Goal: Task Accomplishment & Management: Manage account settings

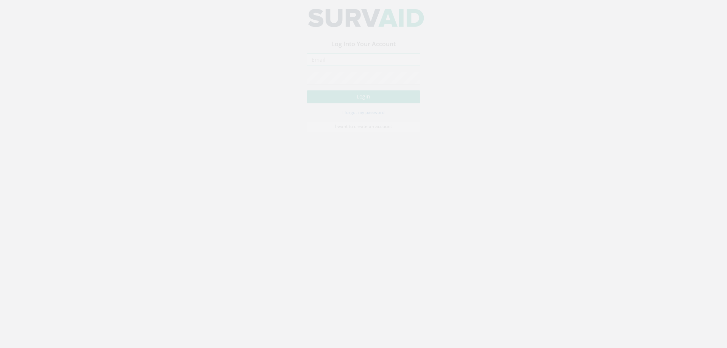
type input "[PERSON_NAME][EMAIL_ADDRESS][PERSON_NAME][DOMAIN_NAME]"
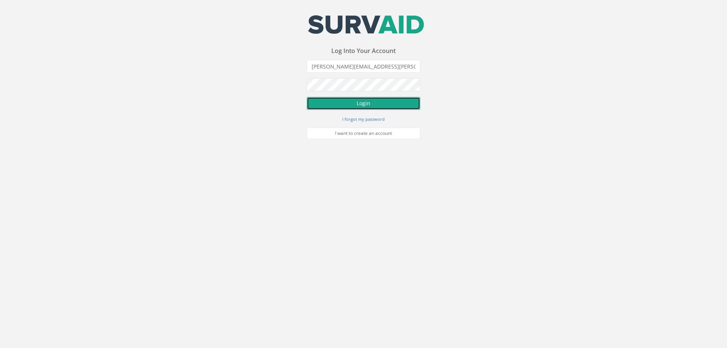
click at [375, 102] on button "Login" at bounding box center [364, 103] width 114 height 13
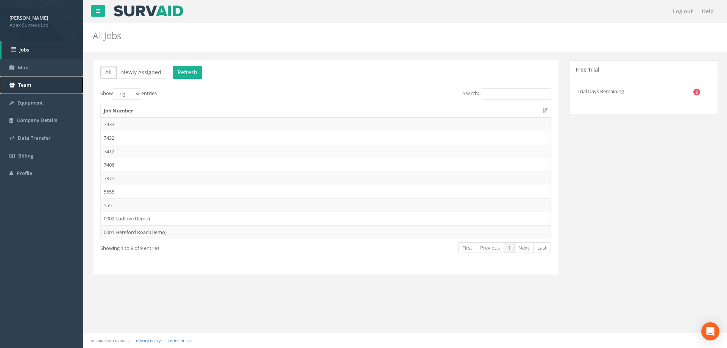
click at [27, 84] on span "Team" at bounding box center [24, 84] width 13 height 7
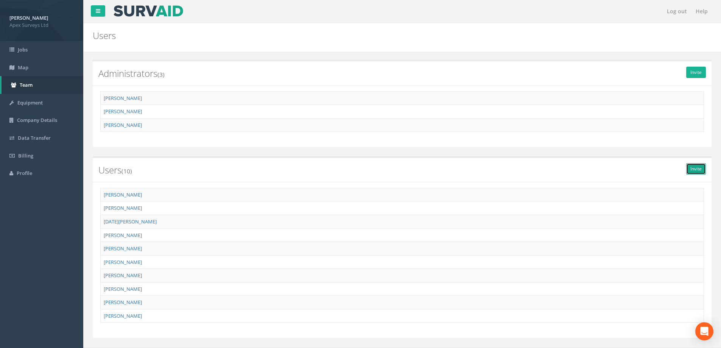
click at [693, 170] on link "Invite" at bounding box center [696, 168] width 20 height 11
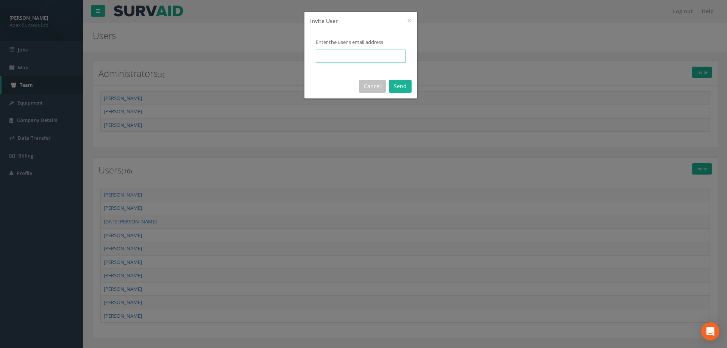
click at [335, 57] on input "email" at bounding box center [361, 56] width 90 height 13
type input "[PERSON_NAME][EMAIL_ADDRESS][PERSON_NAME][DOMAIN_NAME]"
click at [401, 89] on button "Send" at bounding box center [400, 86] width 23 height 13
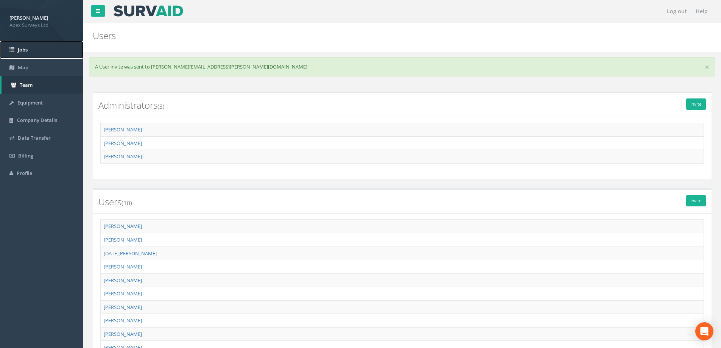
click at [33, 51] on link "Jobs" at bounding box center [41, 50] width 83 height 18
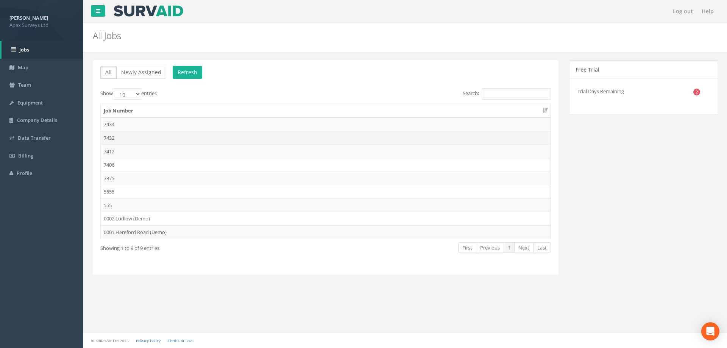
click at [110, 137] on td "7432" at bounding box center [326, 138] width 450 height 14
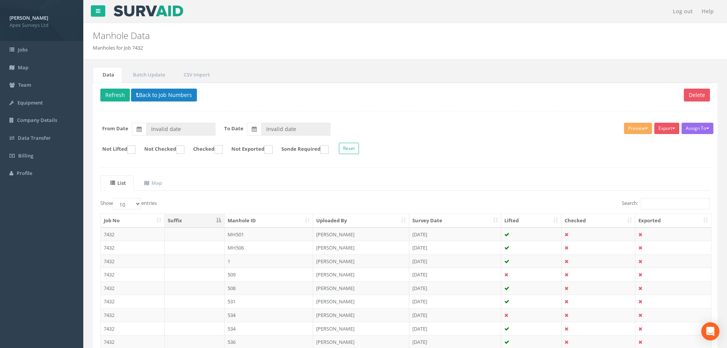
type input "[DATE]"
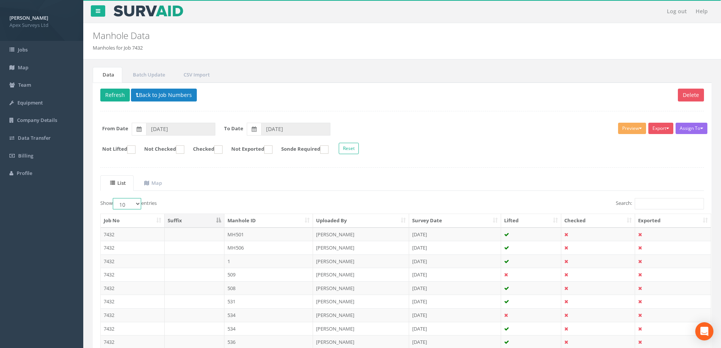
click at [139, 202] on select "10 25 50 100" at bounding box center [127, 203] width 28 height 11
select select "100"
click at [114, 198] on select "10 25 50 100" at bounding box center [127, 203] width 28 height 11
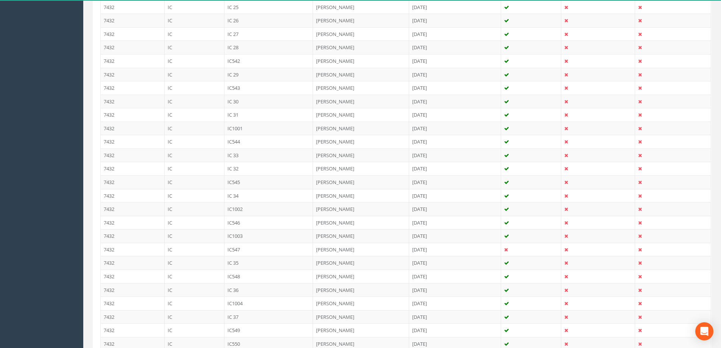
scroll to position [1286, 0]
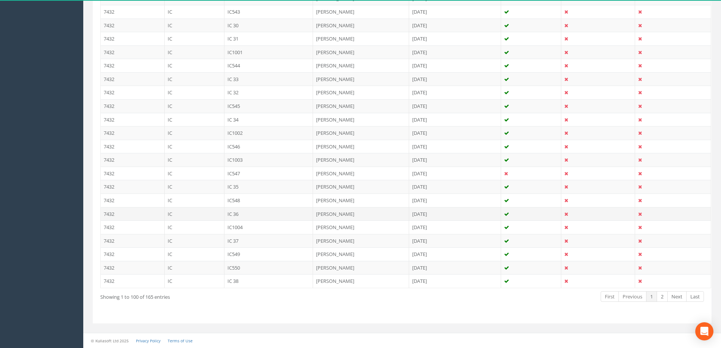
click at [177, 214] on td "IC" at bounding box center [195, 214] width 60 height 14
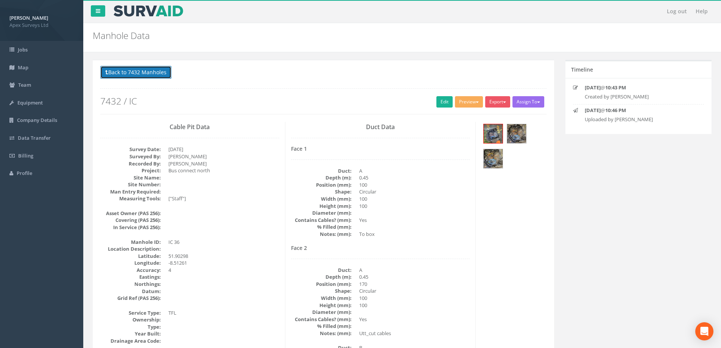
click at [143, 73] on button "Back to 7432 Manholes" at bounding box center [135, 72] width 71 height 13
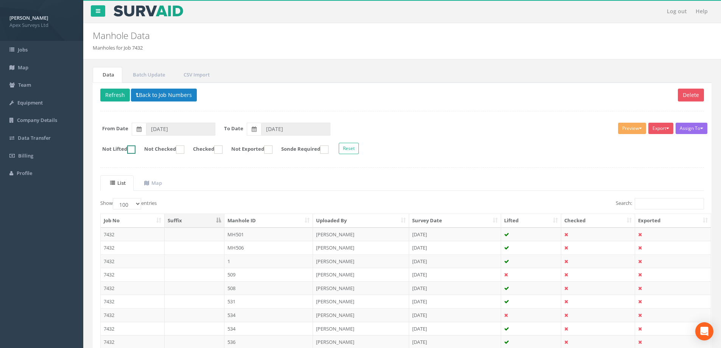
click at [131, 149] on ins at bounding box center [131, 149] width 8 height 8
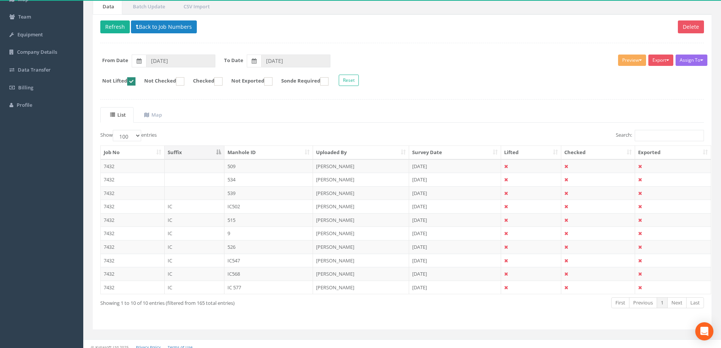
scroll to position [74, 0]
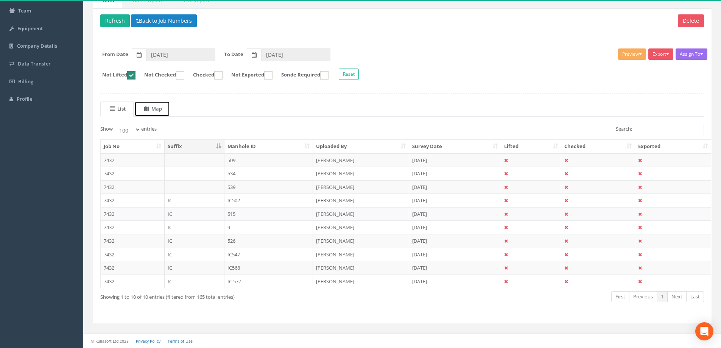
click at [160, 109] on uib-tab-heading "Map" at bounding box center [153, 108] width 18 height 7
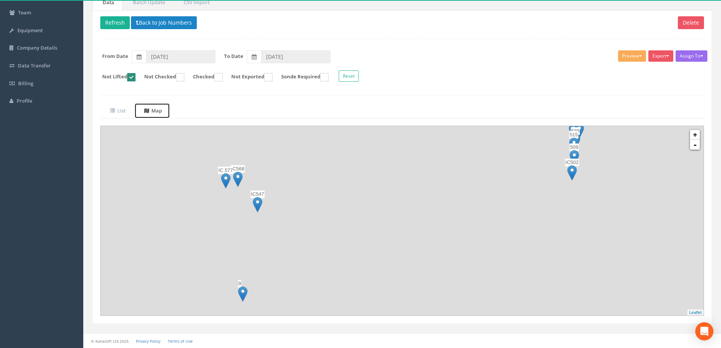
scroll to position [72, 0]
click at [123, 110] on uib-tab-heading "List" at bounding box center [118, 110] width 16 height 7
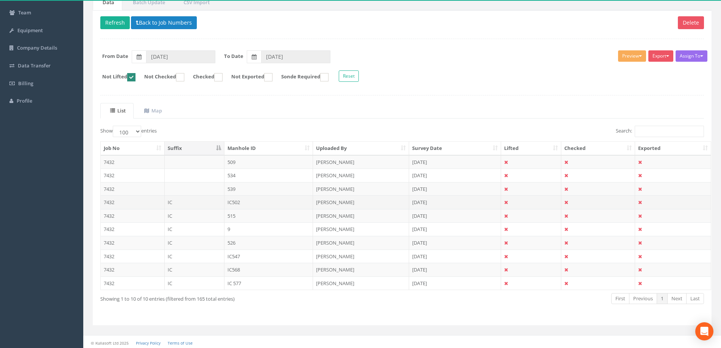
click at [131, 203] on td "7432" at bounding box center [133, 202] width 64 height 14
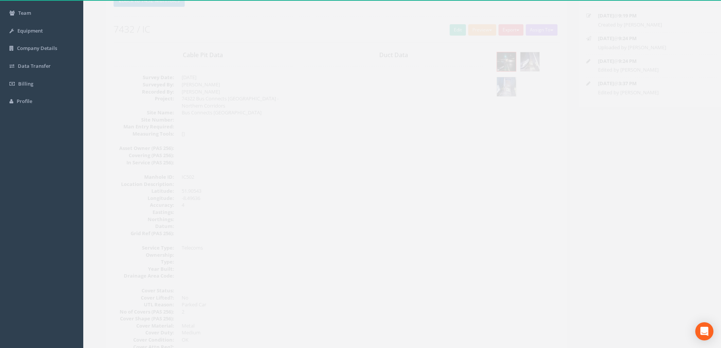
scroll to position [0, 0]
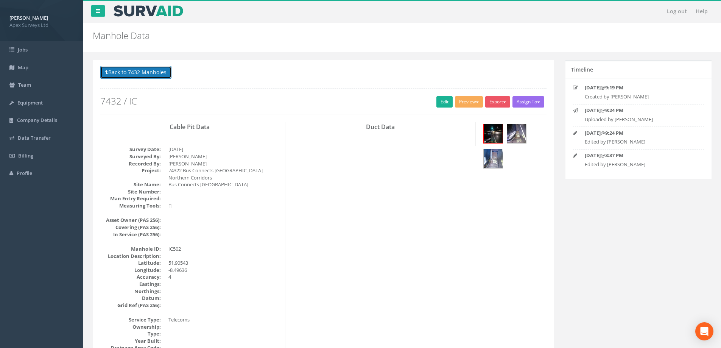
click at [126, 73] on button "Back to 7432 Manholes" at bounding box center [135, 72] width 71 height 13
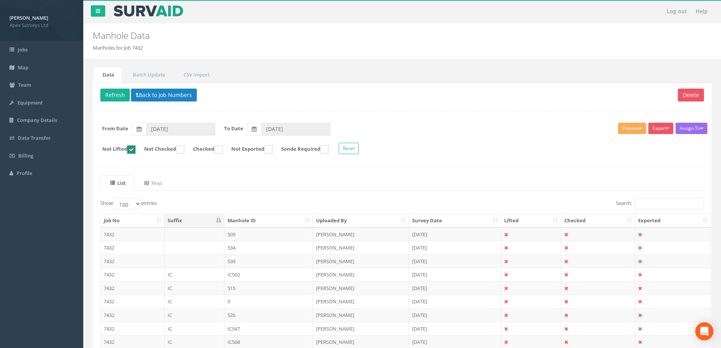
click at [135, 150] on ins at bounding box center [131, 149] width 8 height 8
checkbox input "false"
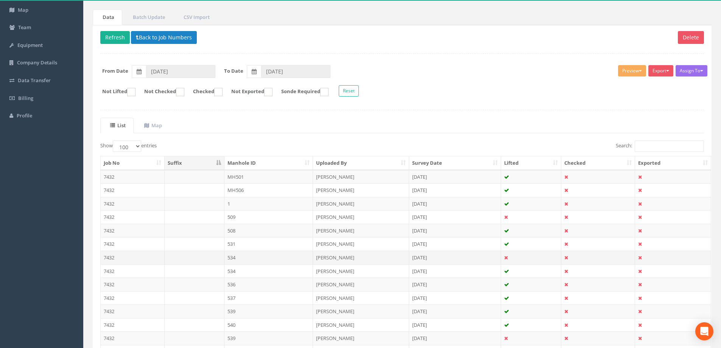
scroll to position [114, 0]
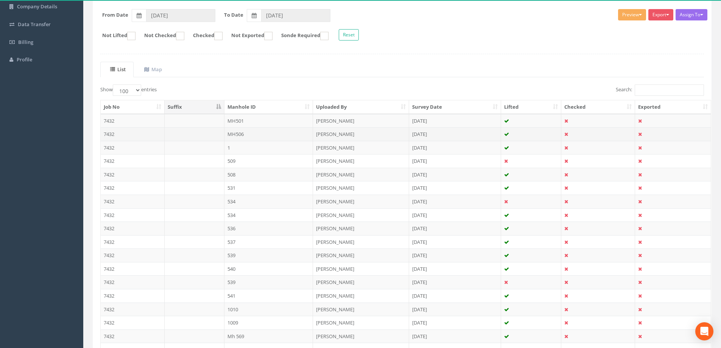
click at [235, 132] on td "MH506" at bounding box center [269, 134] width 89 height 14
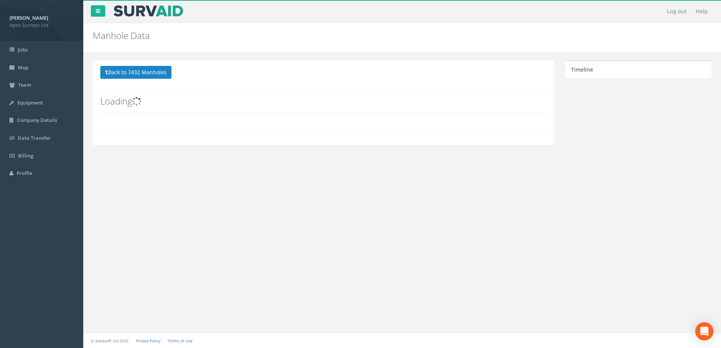
scroll to position [0, 0]
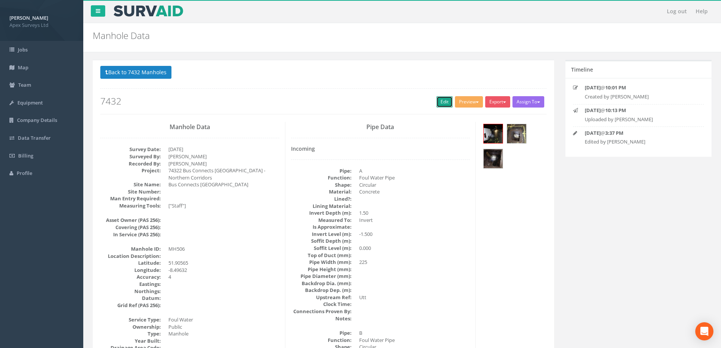
click at [438, 104] on link "Edit" at bounding box center [445, 101] width 16 height 11
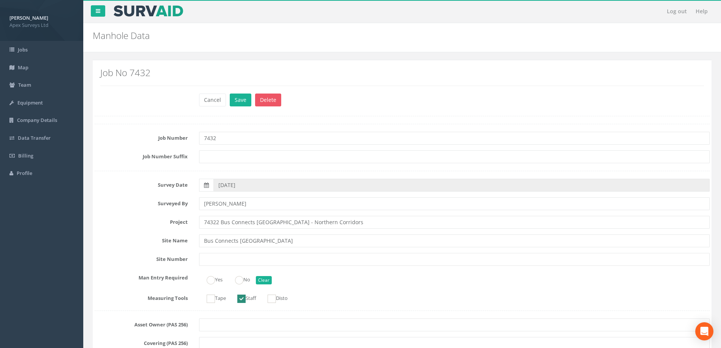
scroll to position [1162, 0]
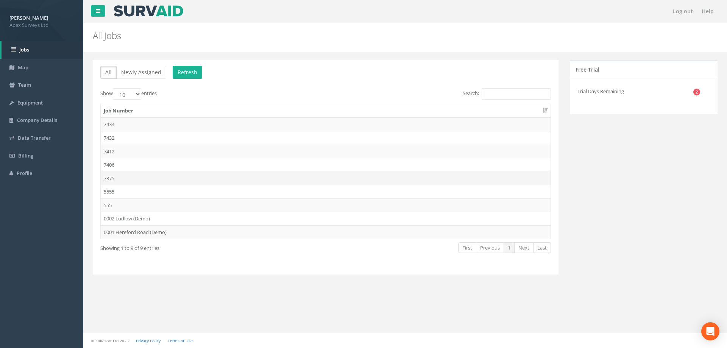
click at [109, 178] on td "7375" at bounding box center [326, 179] width 450 height 14
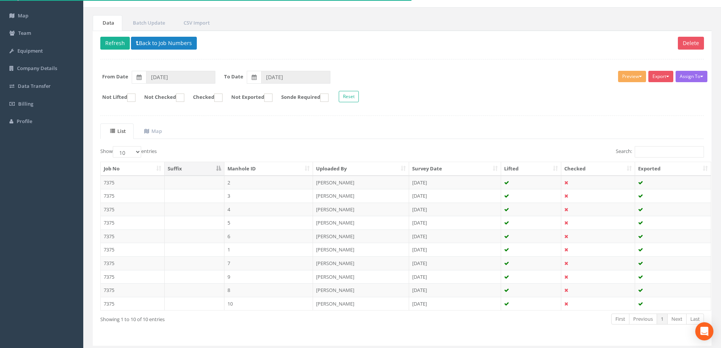
scroll to position [74, 0]
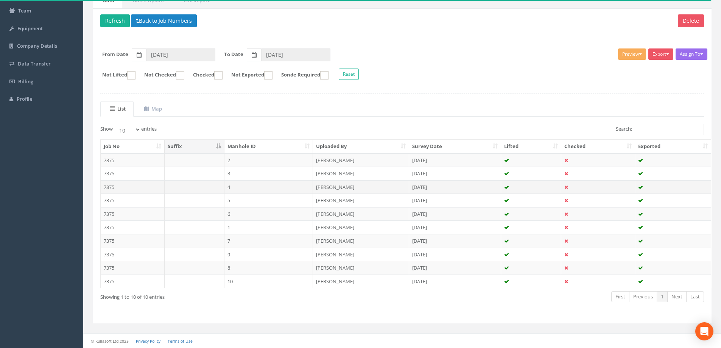
click at [115, 187] on td "7375" at bounding box center [133, 187] width 64 height 14
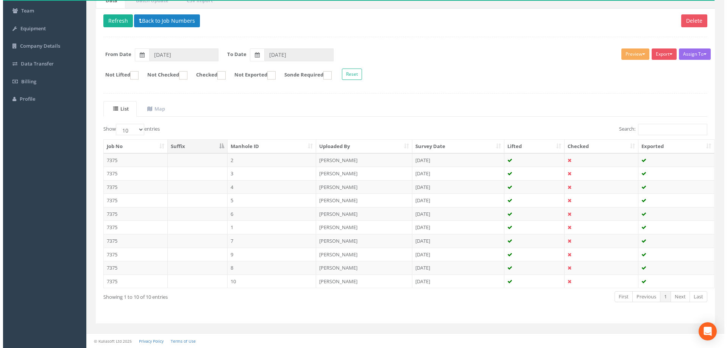
scroll to position [0, 0]
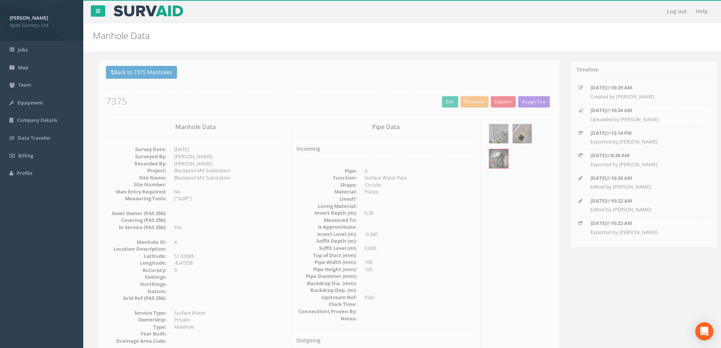
click at [538, 100] on button "Assign To" at bounding box center [529, 101] width 32 height 11
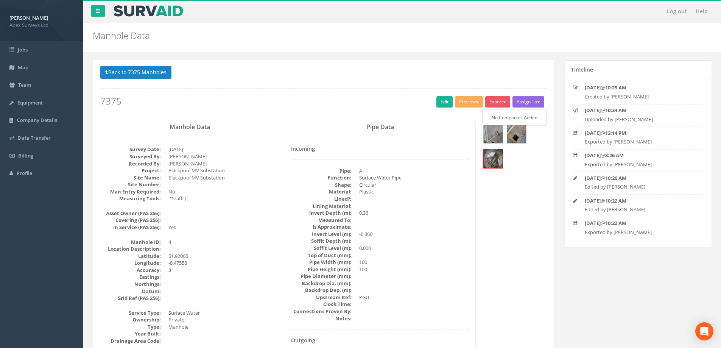
click at [316, 77] on p "Back to 7375 Manholes Back to Map" at bounding box center [323, 73] width 446 height 15
click at [136, 70] on button "Back to 7375 Manholes" at bounding box center [135, 72] width 71 height 13
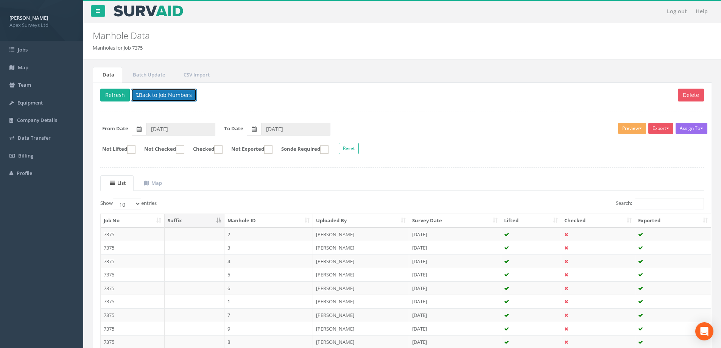
click at [165, 94] on button "Back to Job Numbers" at bounding box center [164, 95] width 66 height 13
